Goal: Check status

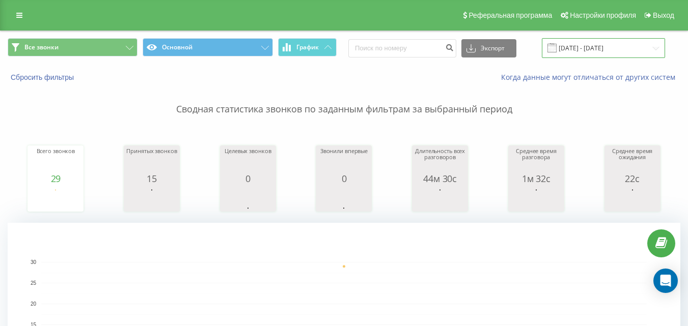
click at [613, 50] on input "[DATE] - [DATE]" at bounding box center [603, 48] width 123 height 20
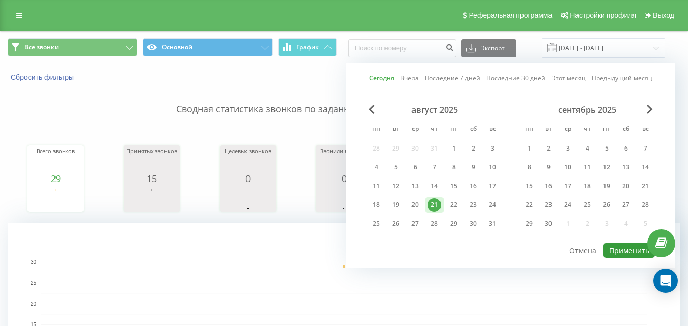
click at [630, 248] on button "Применить" at bounding box center [628, 250] width 51 height 15
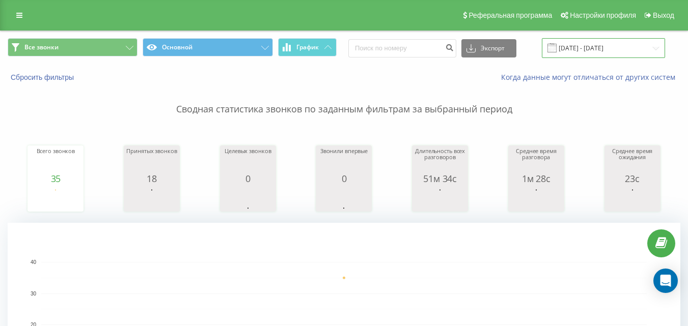
click at [628, 45] on input "[DATE] - [DATE]" at bounding box center [603, 48] width 123 height 20
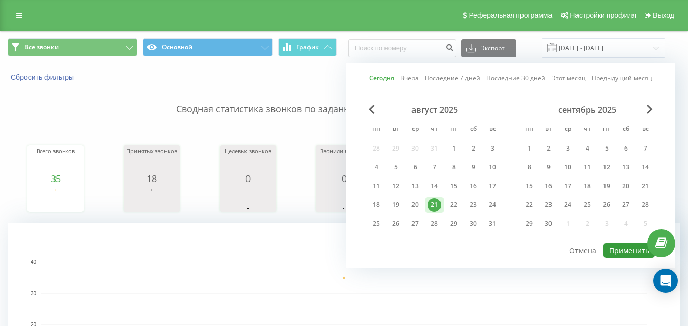
click at [622, 252] on button "Применить" at bounding box center [628, 250] width 51 height 15
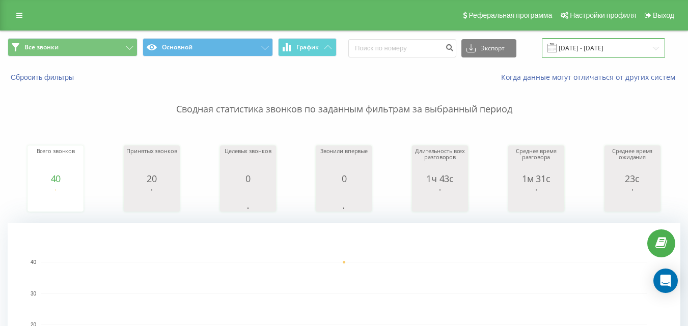
click at [608, 54] on input "[DATE] - [DATE]" at bounding box center [603, 48] width 123 height 20
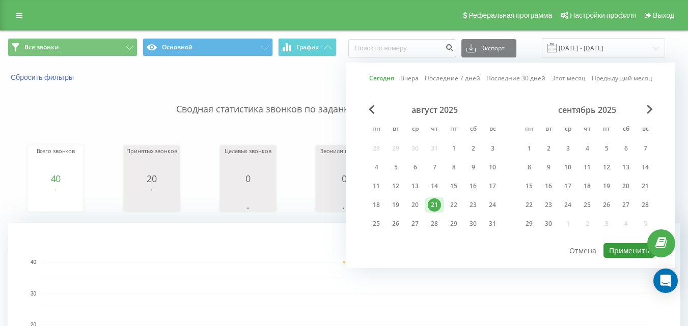
click at [643, 250] on button "Применить" at bounding box center [628, 250] width 51 height 15
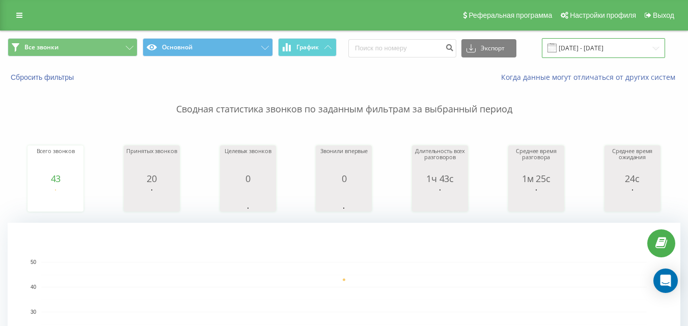
click at [578, 45] on input "[DATE] - [DATE]" at bounding box center [603, 48] width 123 height 20
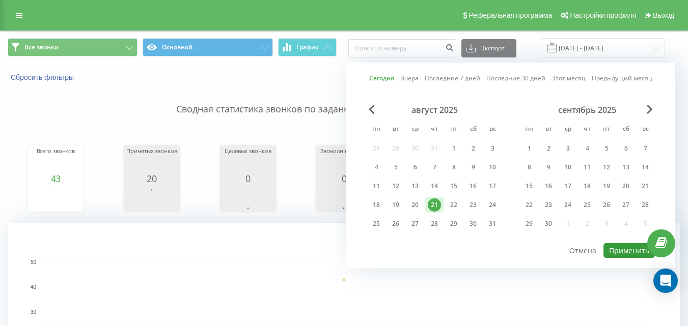
click at [624, 255] on button "Применить" at bounding box center [628, 250] width 51 height 15
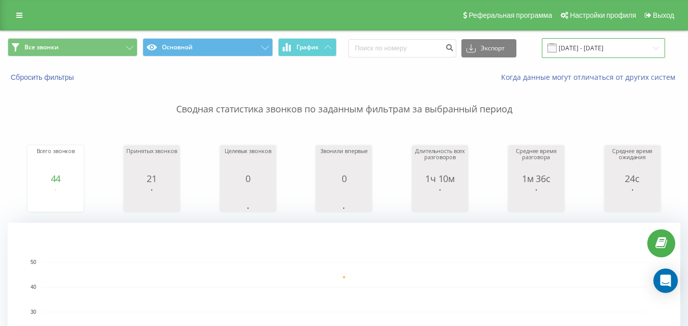
click at [607, 53] on input "[DATE] - [DATE]" at bounding box center [603, 48] width 123 height 20
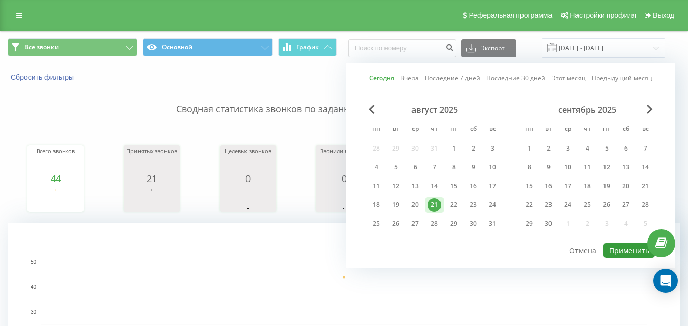
click at [620, 253] on button "Применить" at bounding box center [628, 250] width 51 height 15
